Goal: Task Accomplishment & Management: Complete application form

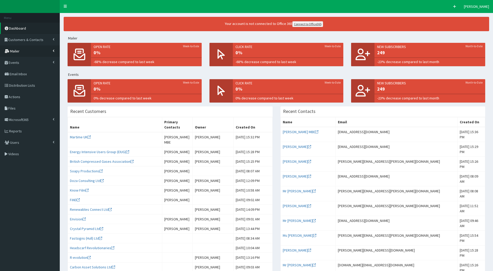
click at [38, 49] on link "Mailer" at bounding box center [30, 50] width 60 height 11
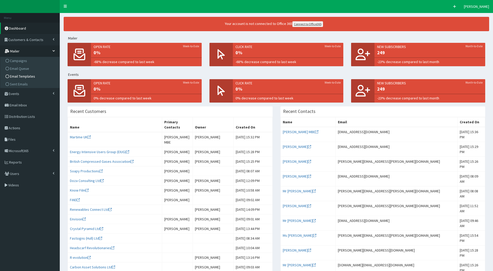
click at [18, 76] on span "Email Templates" at bounding box center [22, 76] width 25 height 5
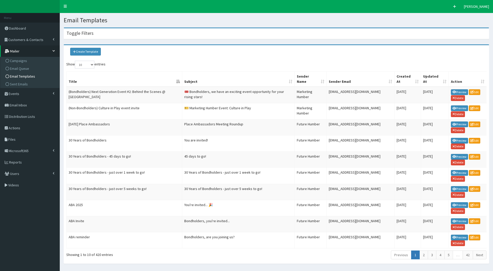
click at [90, 32] on h4 "Toggle Filters" at bounding box center [80, 33] width 27 height 5
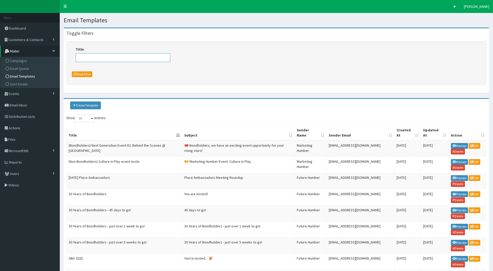
click at [93, 59] on input "Title" at bounding box center [123, 57] width 95 height 9
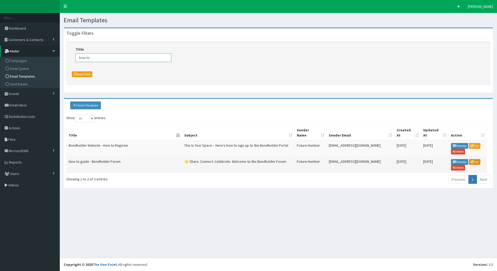
type input "how to"
click at [476, 164] on link "Edit" at bounding box center [474, 162] width 11 height 6
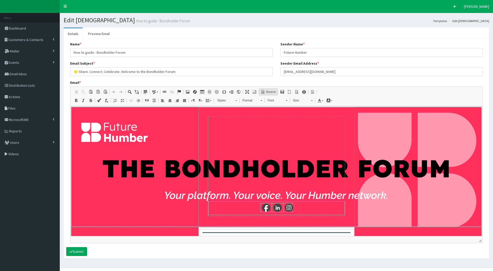
click at [273, 90] on span "Source" at bounding box center [270, 92] width 11 height 4
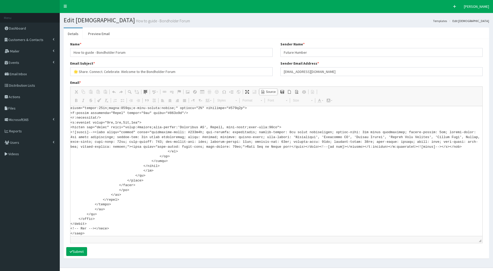
scroll to position [10, 0]
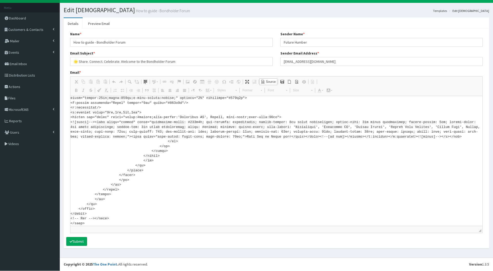
drag, startPoint x: 71, startPoint y: 108, endPoint x: 210, endPoint y: 285, distance: 225.1
click at [210, 271] on html "F Pr \Toggle navigation Quick Create Elleanor Siddall Elleanor Siddall Member s…" at bounding box center [246, 130] width 493 height 281
paste textarea "xmlns:v="urn:schemas-microsoft-com:vml" xmlns:o="urn:schemas-microsoft-com:offi…"
type textarea "<!DOCTYPE html> <html xmlns:v="urn:schemas-microsoft-com:vml" xmlns:o="urn:sche…"
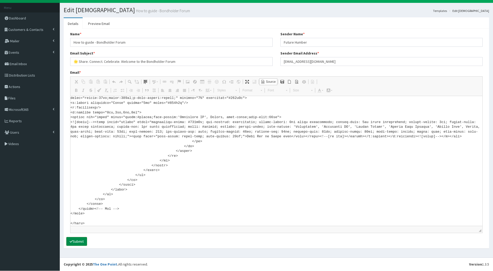
click at [82, 242] on button "Submit" at bounding box center [76, 241] width 21 height 9
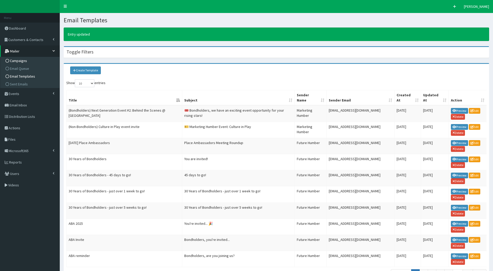
click at [30, 60] on link "Campaigns" at bounding box center [31, 61] width 58 height 8
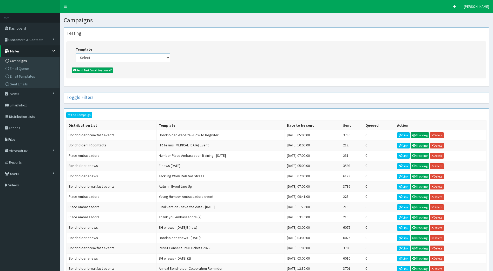
click at [90, 55] on select "Select (Bondholders) Next Generation Event #2: Behind the Scenes @ Paragon Arca…" at bounding box center [123, 57] width 95 height 9
click at [134, 45] on form "Template Select (Bondholders) Next Generation Event #2: Behind the Scenes @ Par…" at bounding box center [277, 60] width 420 height 37
click at [85, 114] on link "Add Campaign" at bounding box center [79, 115] width 26 height 6
click at [83, 116] on link "Add Campaign" at bounding box center [79, 115] width 26 height 6
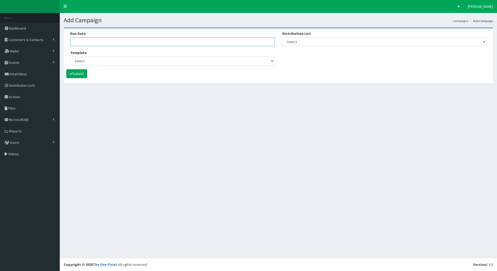
click at [131, 38] on input "Due Date" at bounding box center [172, 41] width 204 height 9
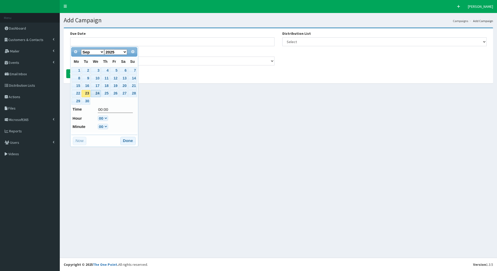
click at [93, 95] on link "24" at bounding box center [96, 93] width 10 height 7
click at [103, 118] on select "00 01 02 03 04 05 06 07 08 09 10 11 12 13 14 15 16 17 18 19 20 21 22 23" at bounding box center [103, 118] width 10 height 5
type input "24-09-2025 07:00"
type input "07:00"
select select "7"
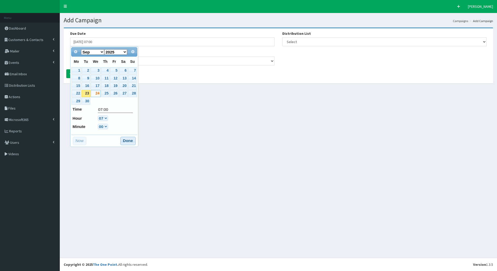
click at [127, 140] on button "Done" at bounding box center [127, 141] width 15 height 8
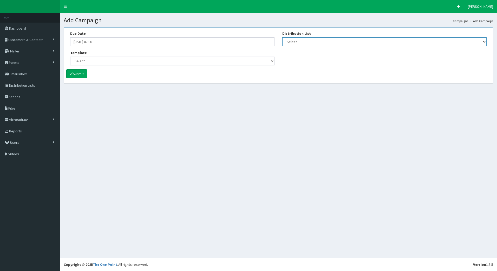
click at [294, 41] on select "Select [DEVELOPER TEST] Bondholder Advisory Group Bondholder breakfast events B…" at bounding box center [384, 41] width 204 height 9
click at [166, 101] on div "Add Campaign Campaigns Add Campaign Due Date 24-09-2025 07:00 Template Select (…" at bounding box center [278, 135] width 437 height 245
click at [109, 46] on input "Due Date" at bounding box center [172, 41] width 204 height 9
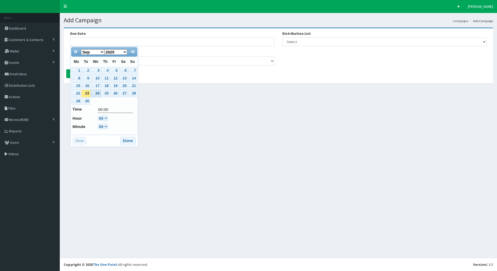
click at [95, 96] on link "24" at bounding box center [96, 93] width 10 height 7
click at [104, 118] on select "00 01 02 03 04 05 06 07 08 09 10 11 12 13 14 15 16 17 18 19 20 21 22 23" at bounding box center [103, 118] width 10 height 5
type input "[DATE] 07:00"
type input "07:00"
select select "7"
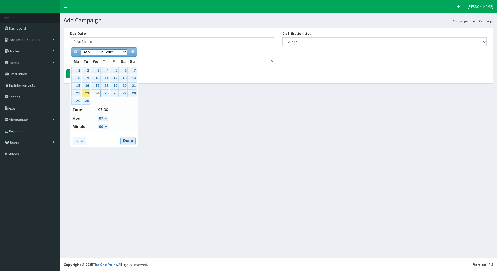
click at [127, 138] on button "Done" at bounding box center [127, 141] width 15 height 8
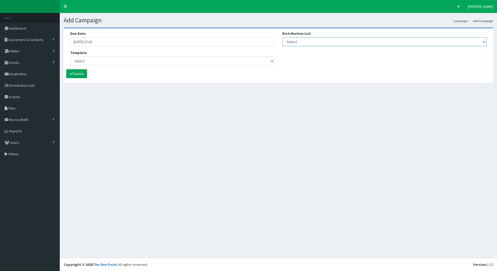
click at [295, 41] on select "Select [DEVELOPER TEST] Bondholder Advisory Group Bondholder breakfast events B…" at bounding box center [384, 41] width 204 height 9
select select "99"
click at [282, 37] on select "Select [DEVELOPER TEST] Bondholder Advisory Group Bondholder breakfast events B…" at bounding box center [384, 41] width 204 height 9
click at [245, 62] on select "Select (Bondholders) Next Generation Event #2: Behind the Scenes @ Paragon Arca…" at bounding box center [172, 61] width 204 height 9
select select "435"
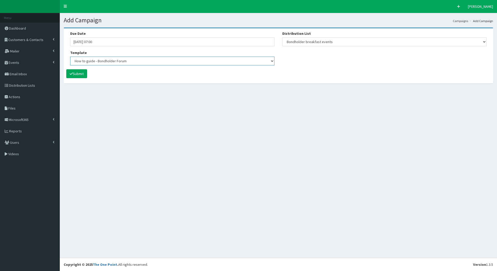
click at [70, 57] on select "Select (Bondholders) Next Generation Event #2: Behind the Scenes @ Paragon Arca…" at bounding box center [172, 61] width 204 height 9
click at [83, 75] on button "Submit" at bounding box center [76, 73] width 21 height 9
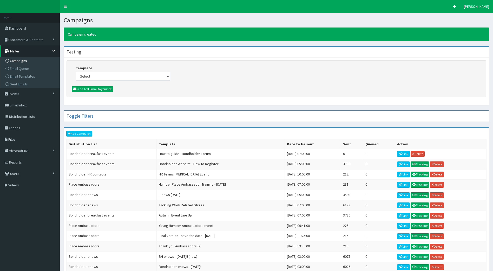
click at [444, 65] on form "Template Select (Bondholders) Next Generation Event #2: Behind the Scenes @ Par…" at bounding box center [277, 78] width 420 height 37
